Goal: Task Accomplishment & Management: Manage account settings

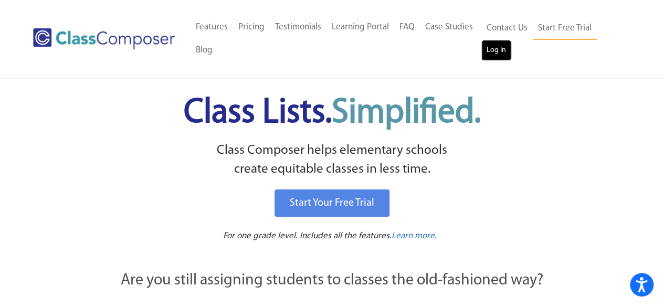
click at [496, 45] on link "Log In" at bounding box center [496, 50] width 30 height 21
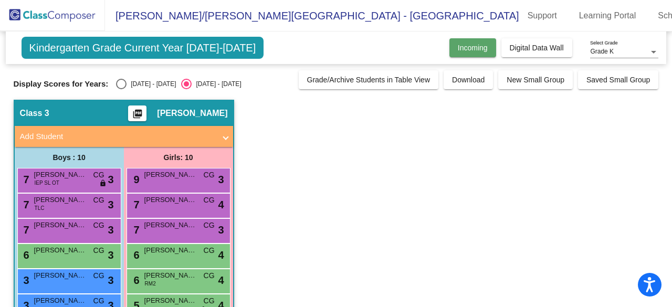
click at [469, 49] on span "Incoming" at bounding box center [473, 48] width 30 height 8
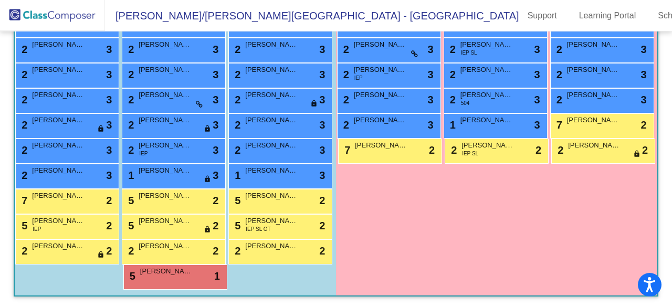
scroll to position [871, 0]
